Goal: Transaction & Acquisition: Purchase product/service

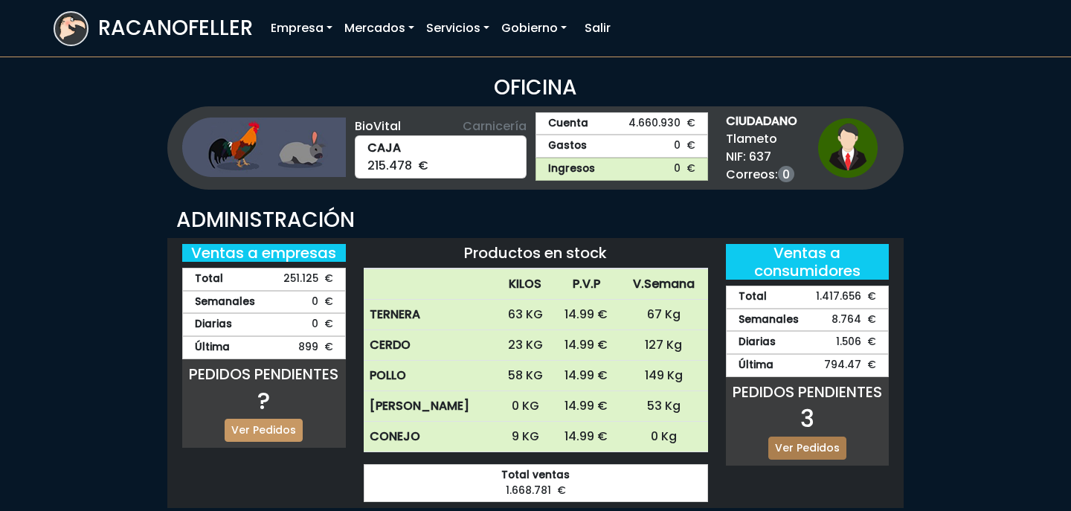
click at [817, 441] on link "Ver Pedidos" at bounding box center [807, 448] width 78 height 23
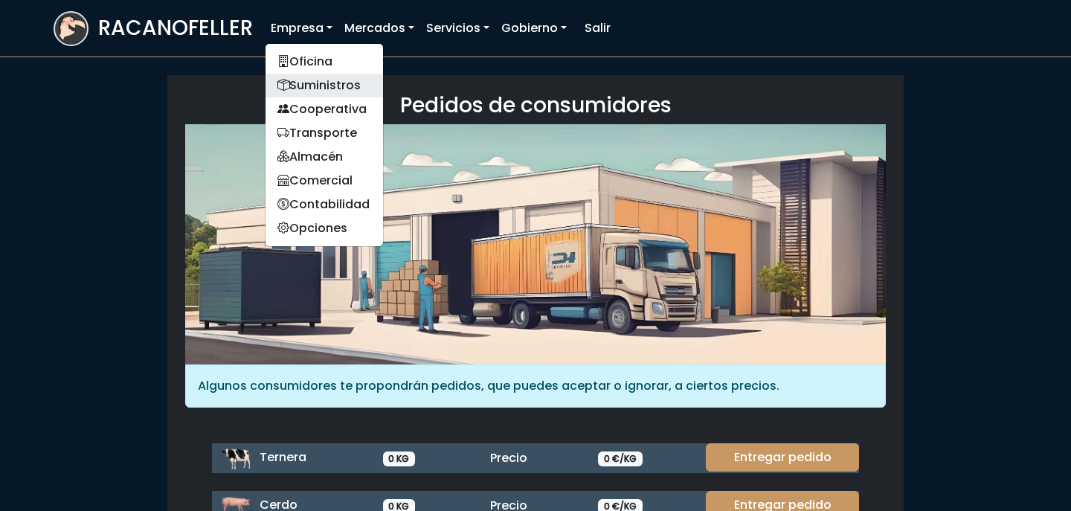
click at [308, 88] on link "Suministros" at bounding box center [323, 86] width 117 height 24
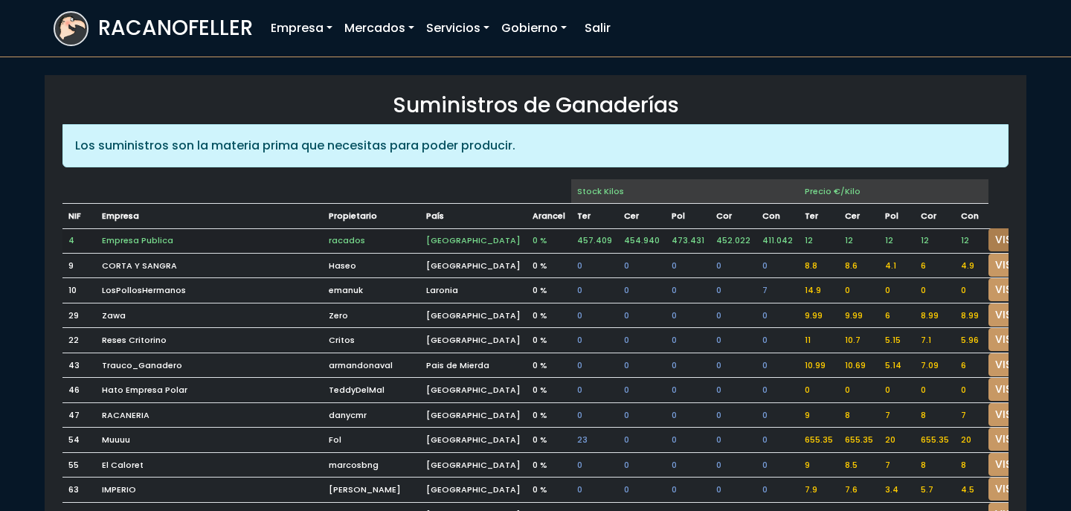
click at [988, 245] on link "VISITAR" at bounding box center [1015, 239] width 54 height 23
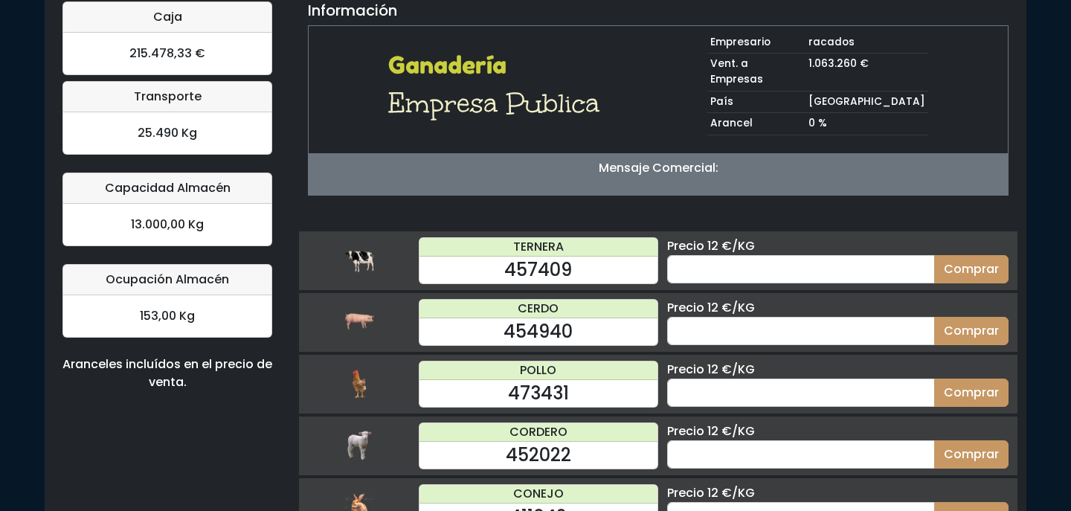
scroll to position [152, 0]
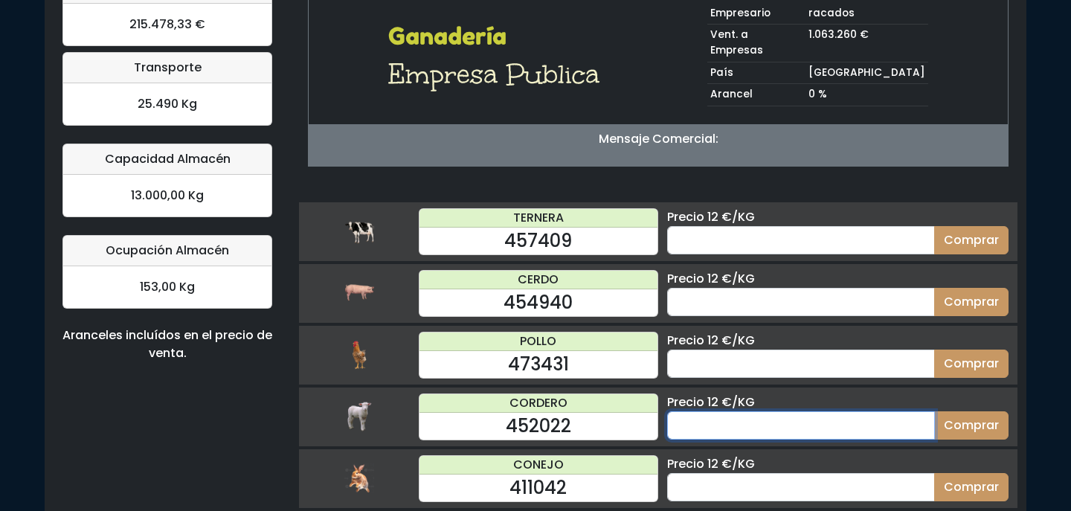
click at [738, 413] on input "number" at bounding box center [801, 425] width 268 height 28
type input "10"
click at [934, 411] on button "Comprar" at bounding box center [971, 425] width 74 height 28
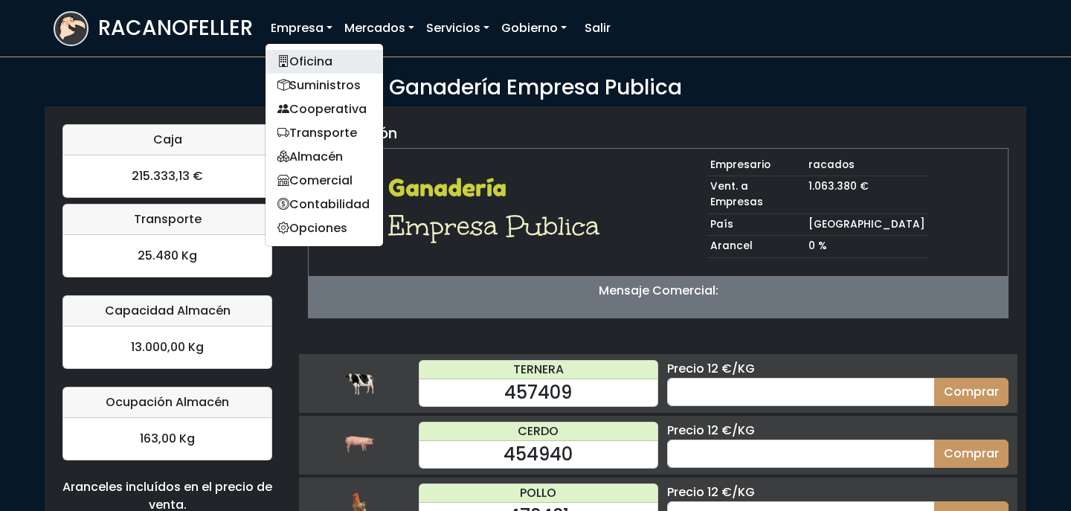
click at [297, 57] on link "Oficina" at bounding box center [323, 62] width 117 height 24
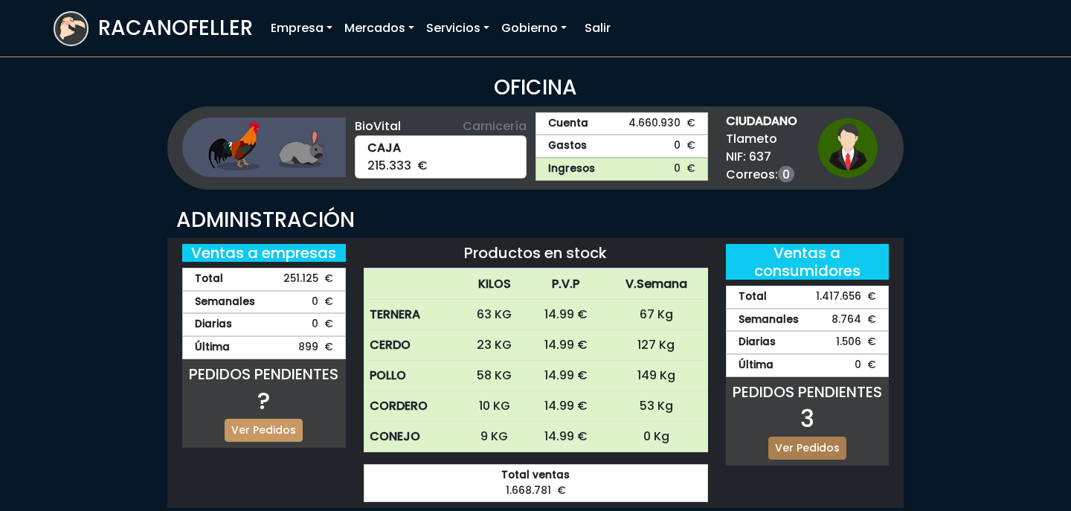
click at [783, 441] on link "Ver Pedidos" at bounding box center [807, 448] width 78 height 23
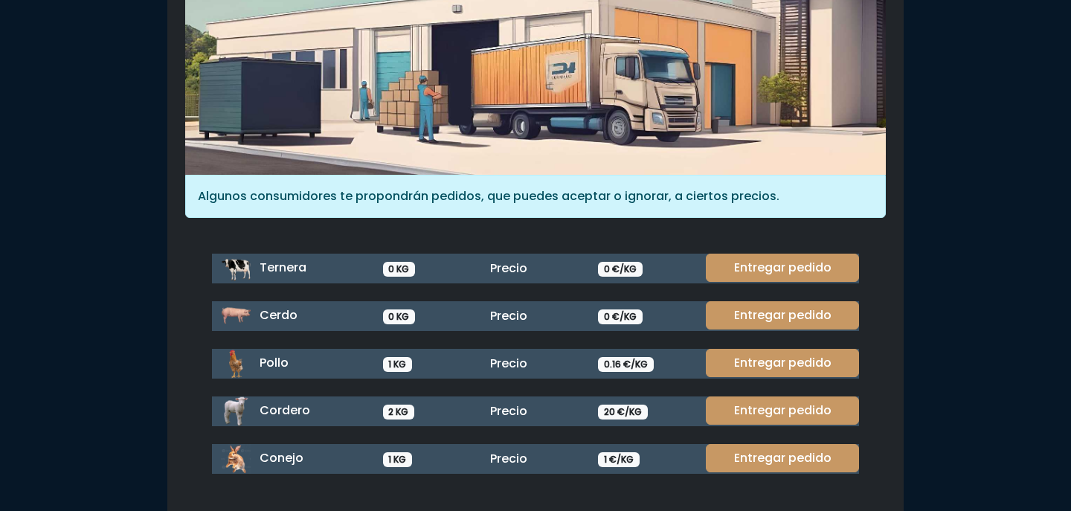
scroll to position [194, 0]
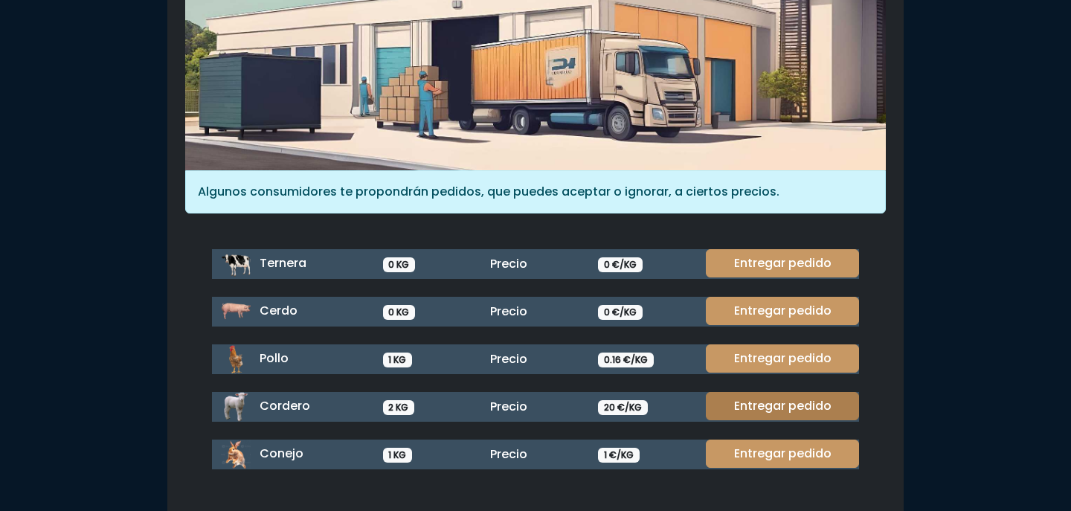
click at [789, 415] on link "Entregar pedido" at bounding box center [782, 406] width 153 height 28
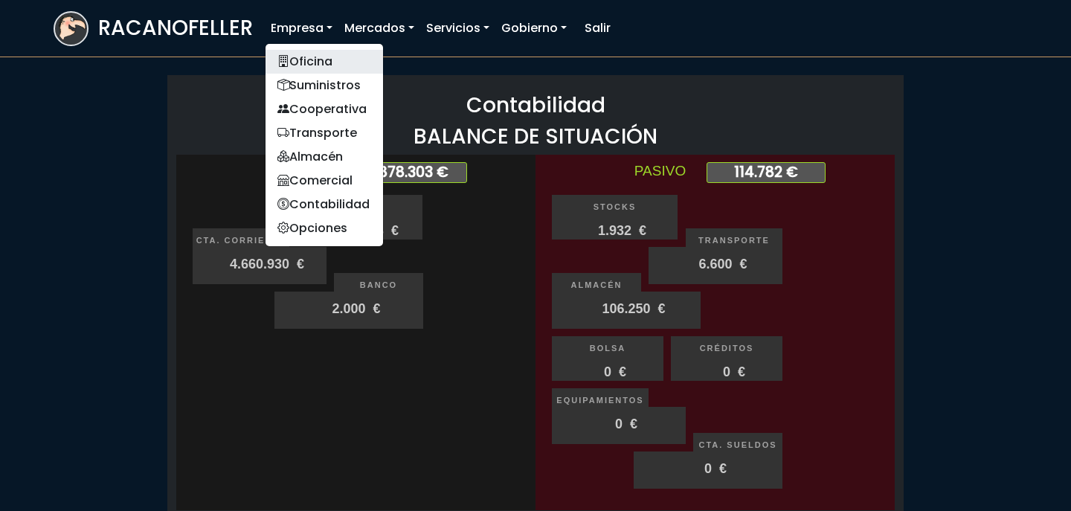
click at [311, 57] on link "Oficina" at bounding box center [323, 62] width 117 height 24
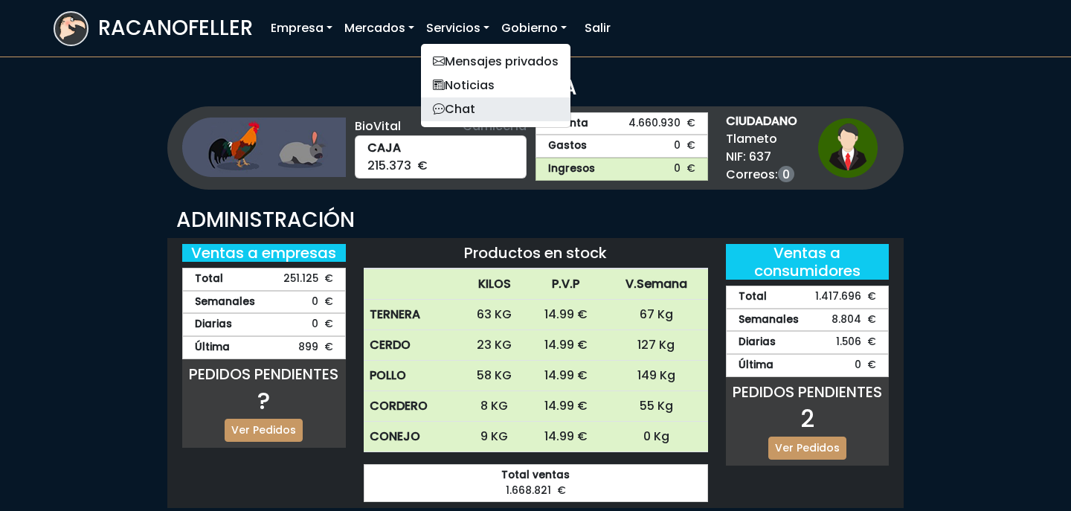
click at [476, 111] on link "Chat" at bounding box center [495, 109] width 149 height 24
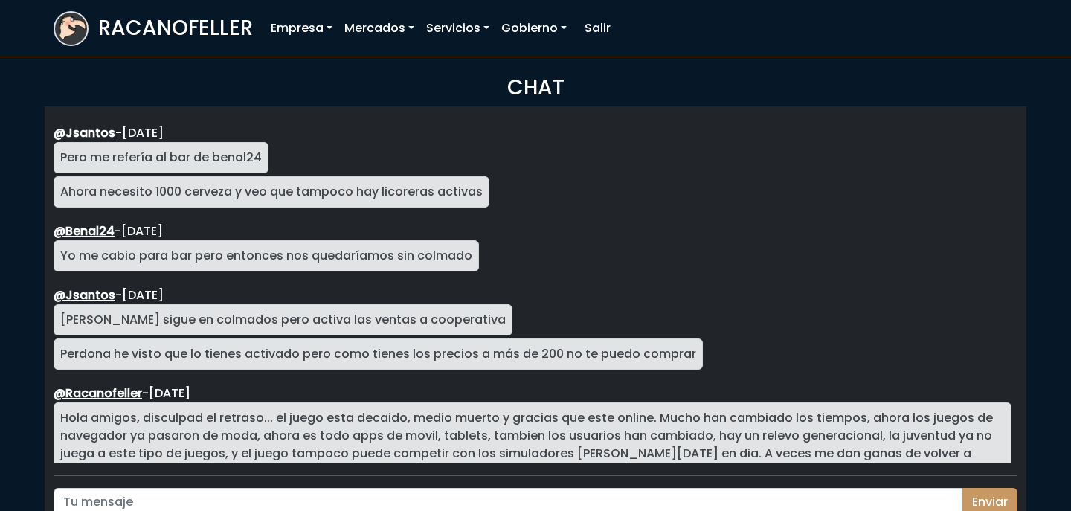
scroll to position [2679, 0]
